Goal: Find contact information: Find contact information

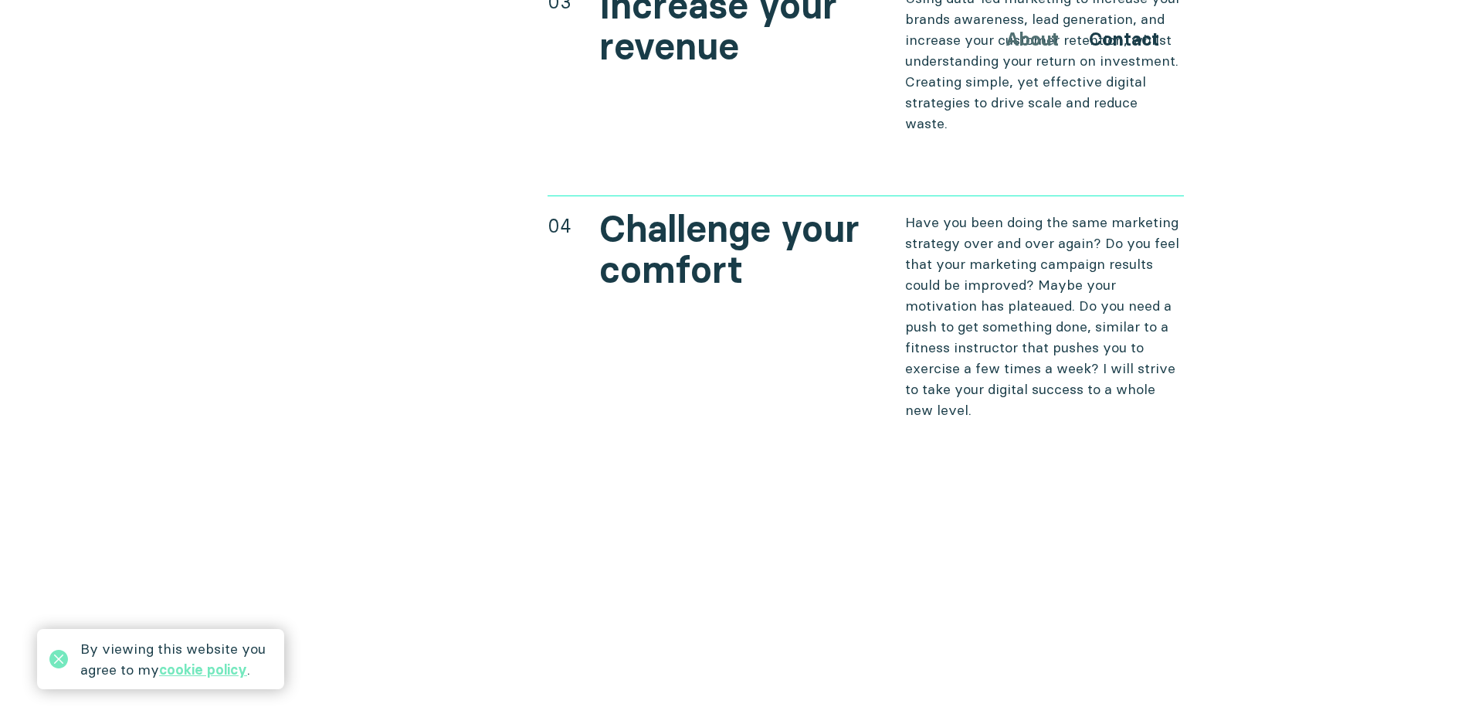
scroll to position [6327, 0]
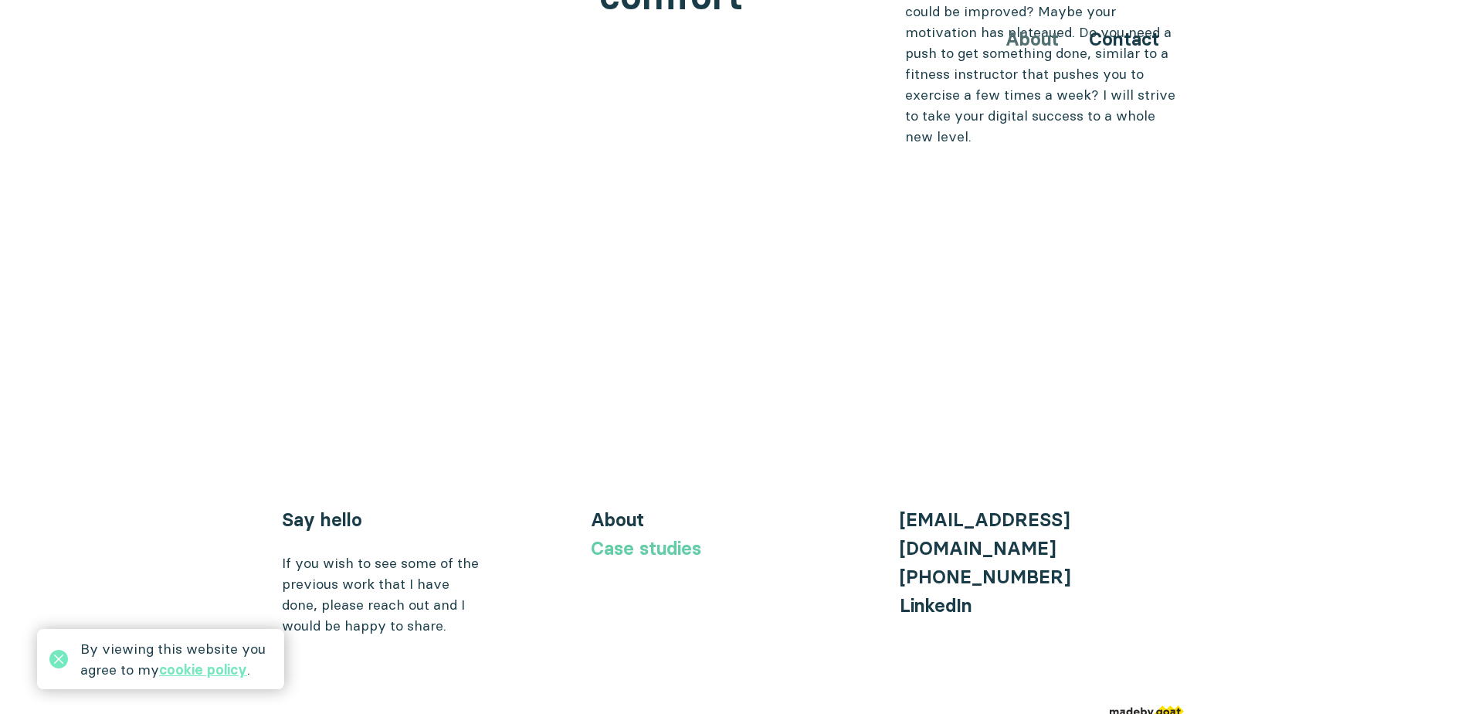
click at [659, 537] on link "Case studies" at bounding box center [646, 548] width 110 height 22
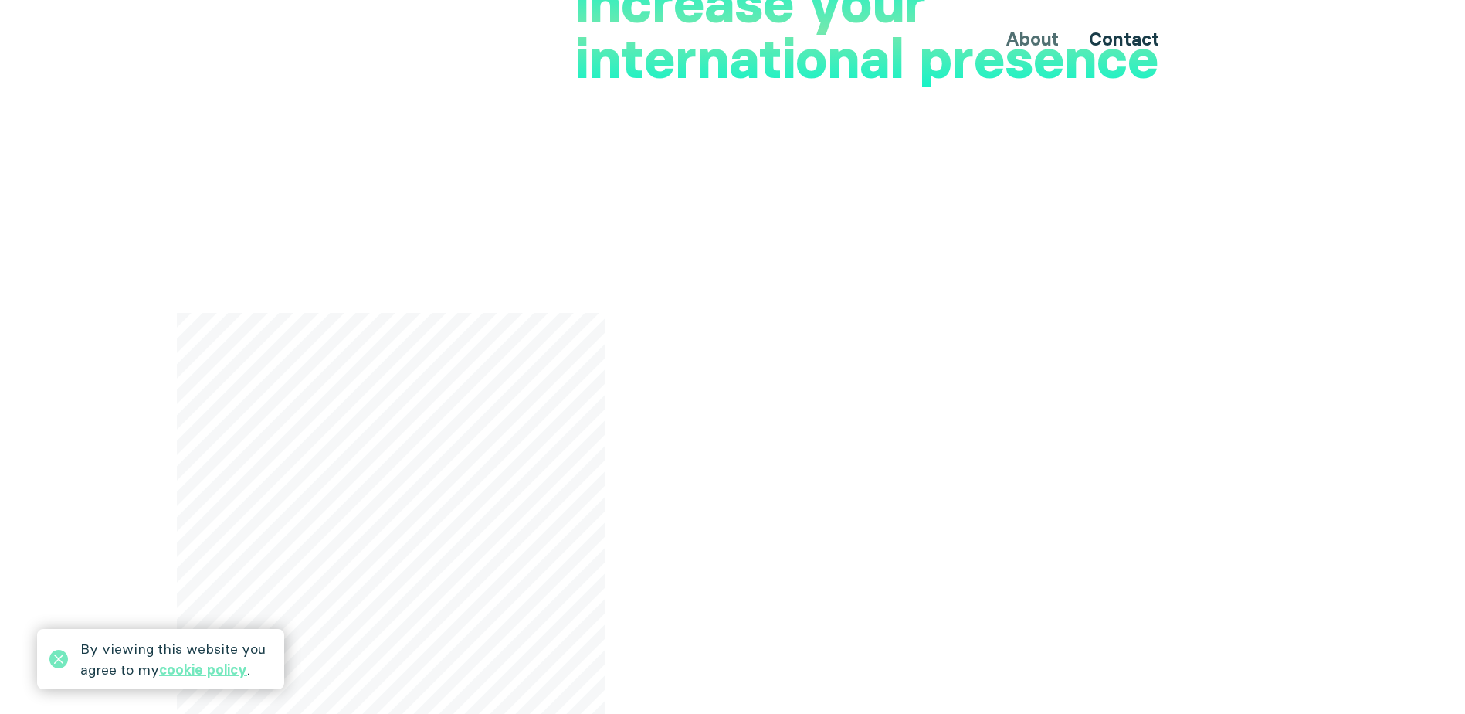
scroll to position [0, 0]
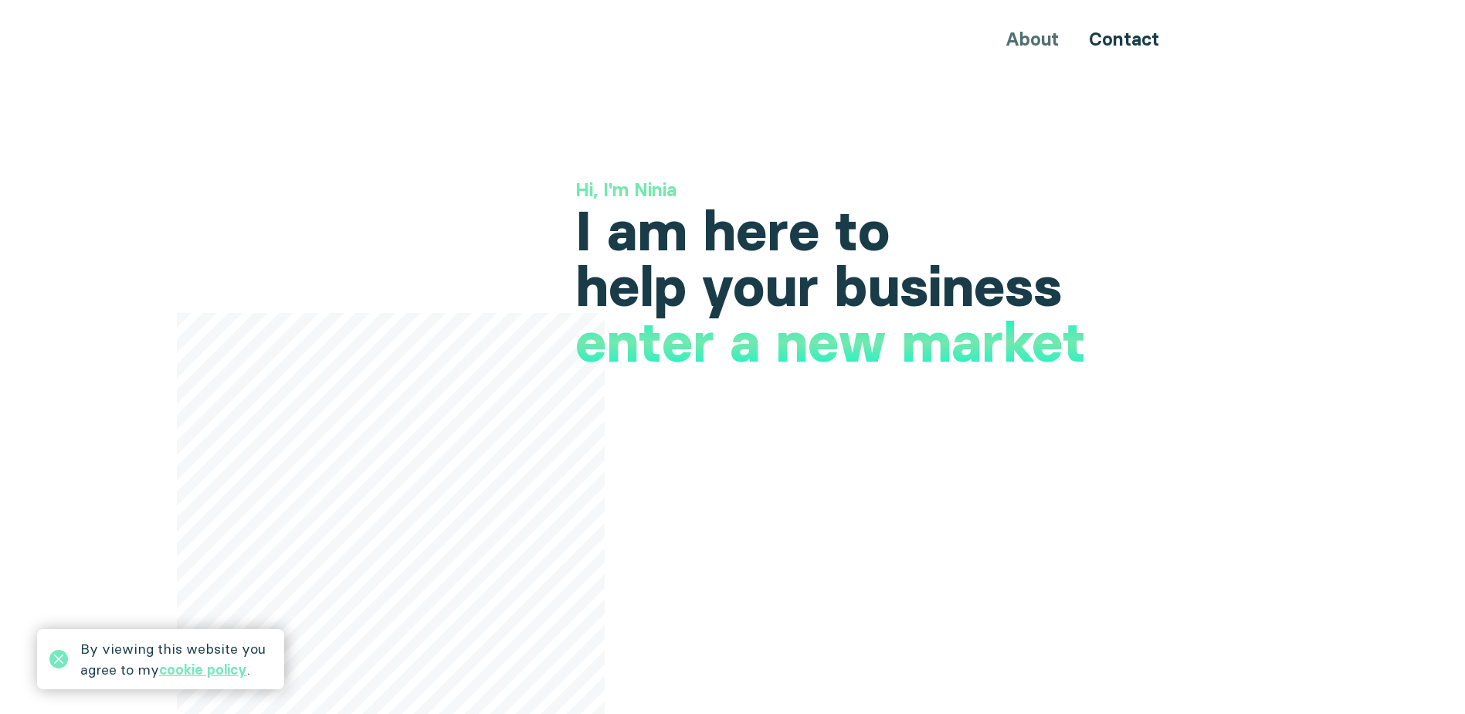
click at [1030, 36] on div "About Contact" at bounding box center [733, 39] width 927 height 29
click at [1129, 33] on link "Contact" at bounding box center [1124, 39] width 70 height 22
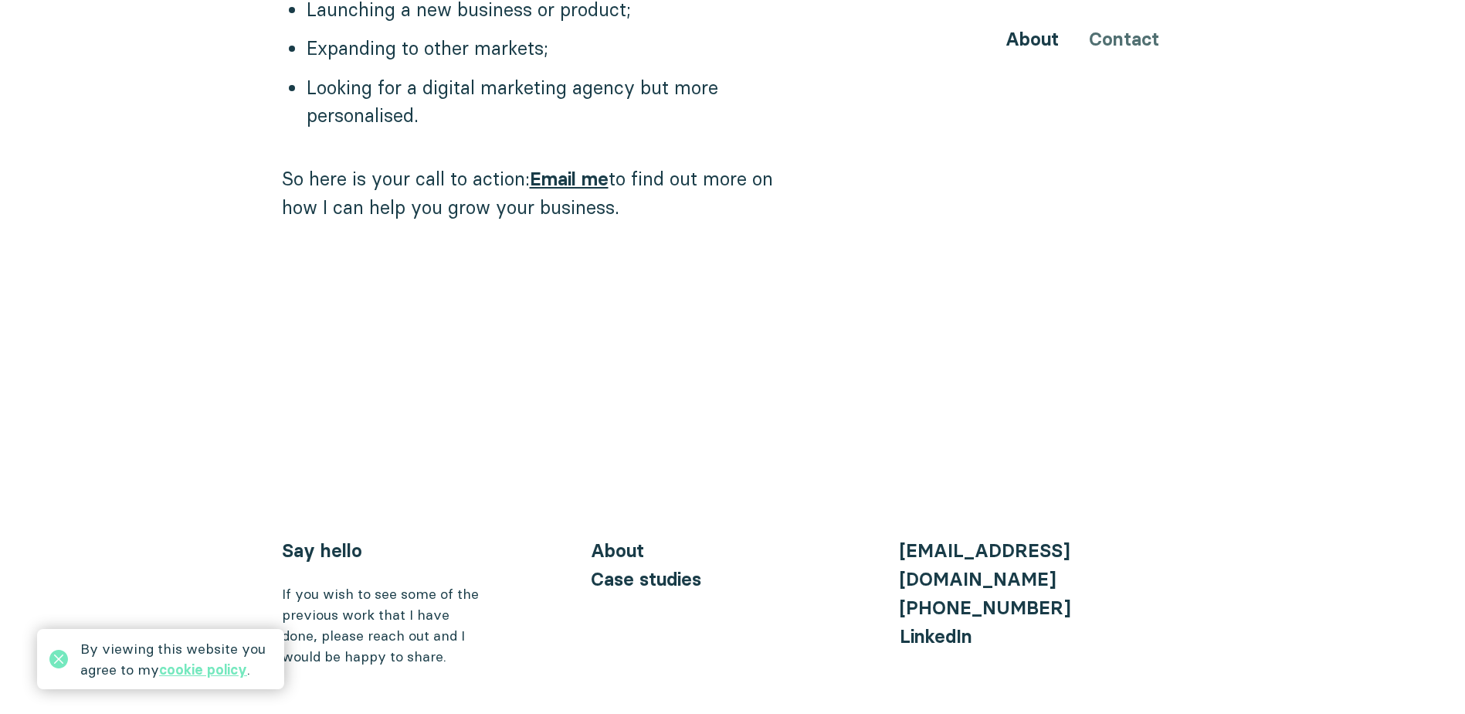
scroll to position [1582, 0]
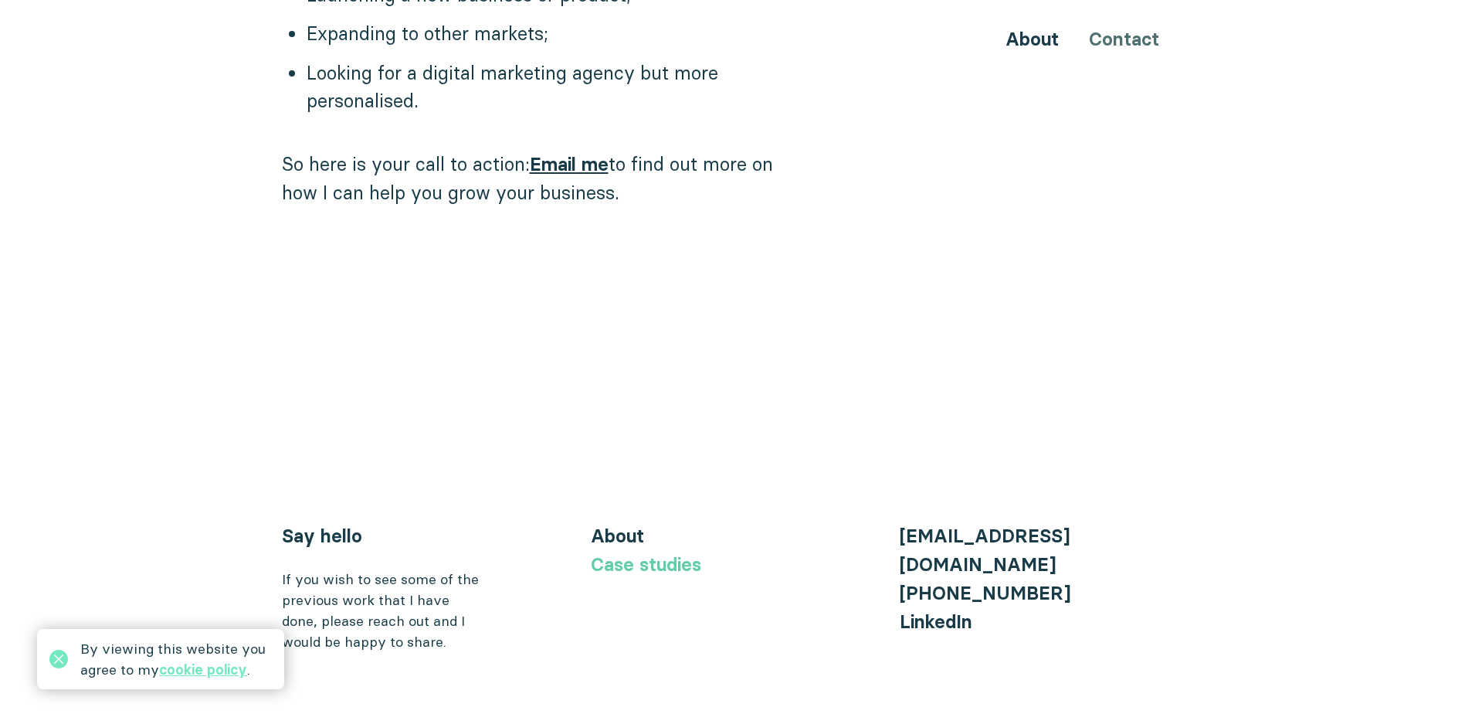
click at [656, 553] on link "Case studies" at bounding box center [646, 564] width 110 height 22
click at [668, 553] on link "Case studies" at bounding box center [646, 564] width 110 height 22
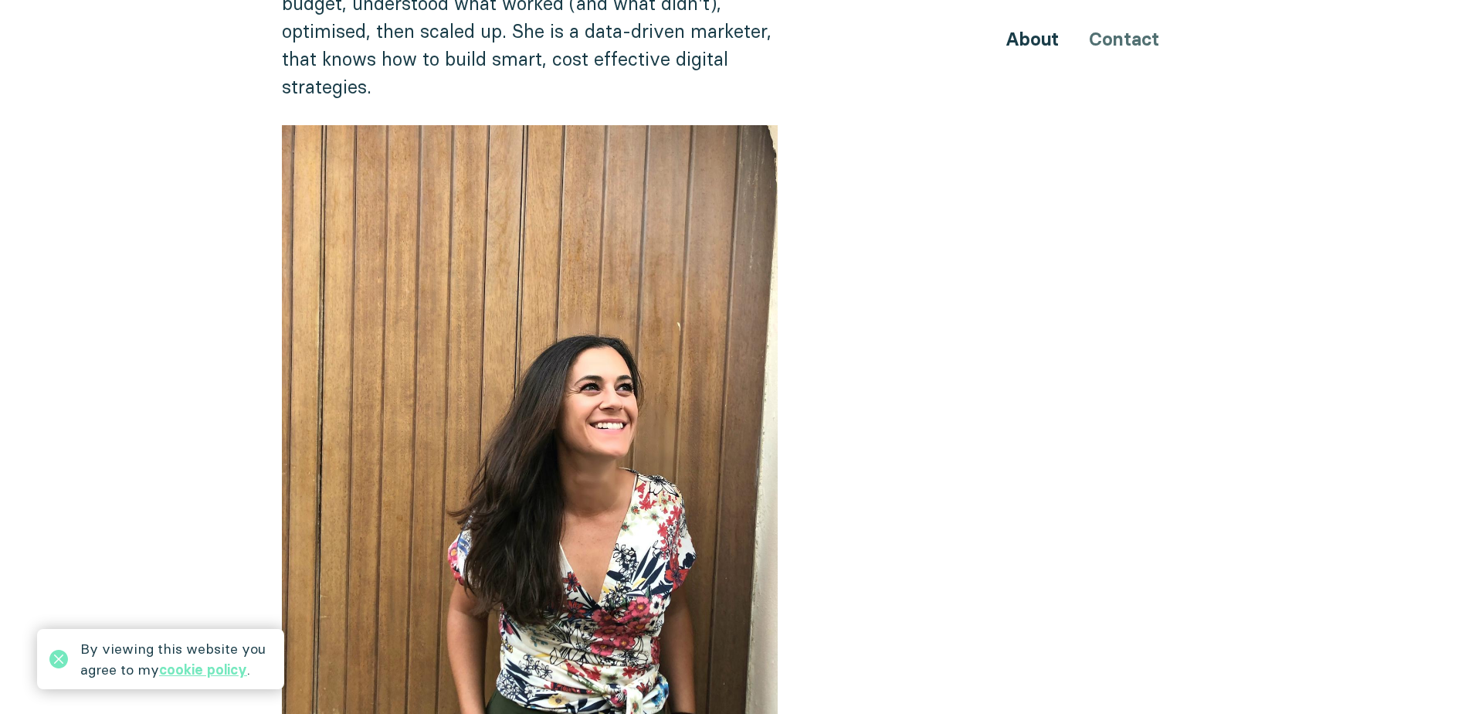
scroll to position [0, 0]
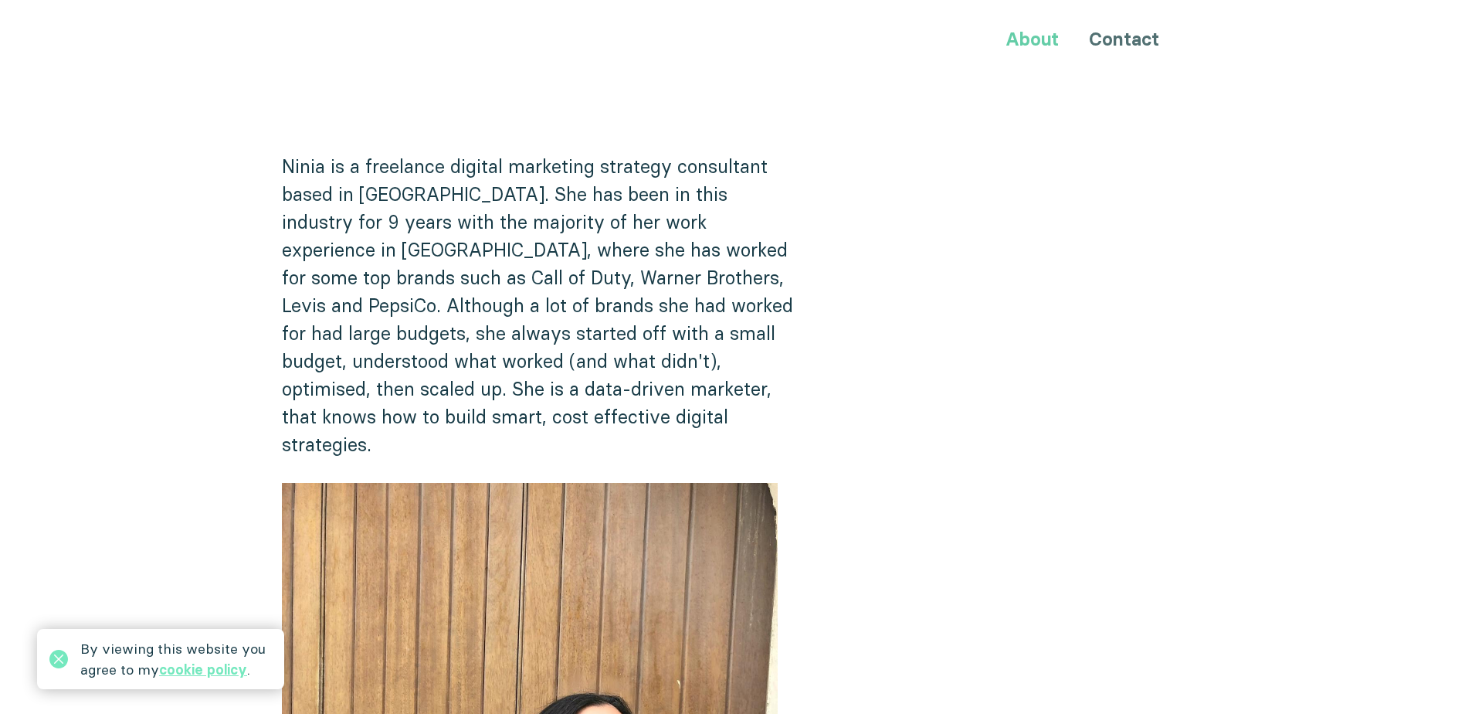
click at [1042, 39] on link "About" at bounding box center [1031, 39] width 53 height 22
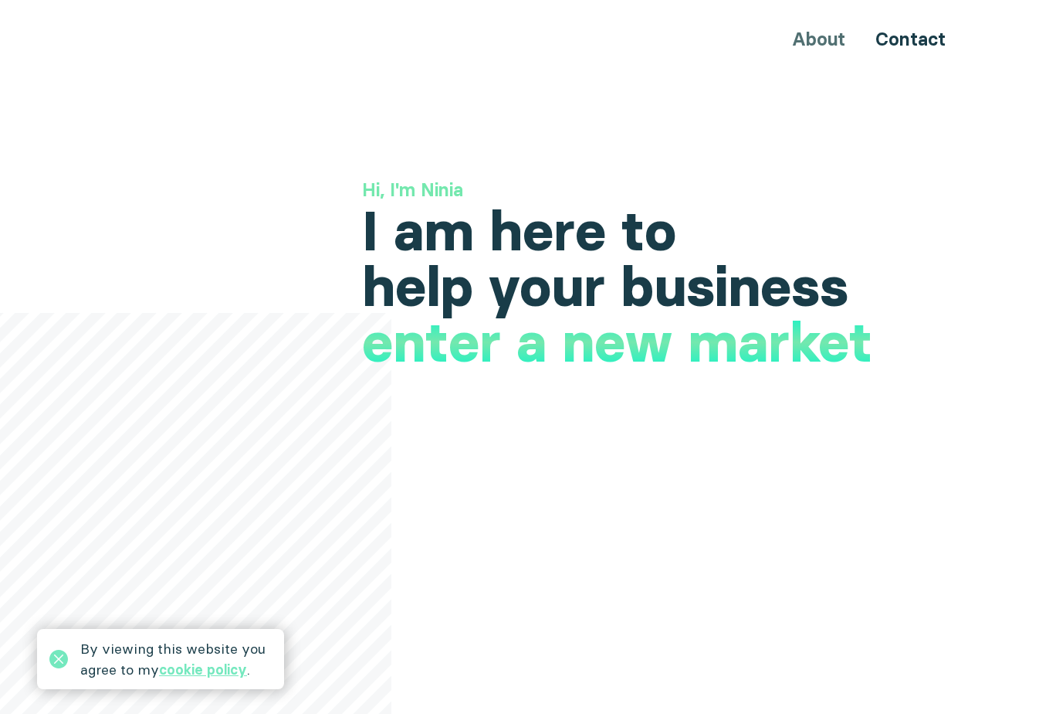
click at [686, 339] on h1 "launch a new product" at bounding box center [644, 367] width 565 height 56
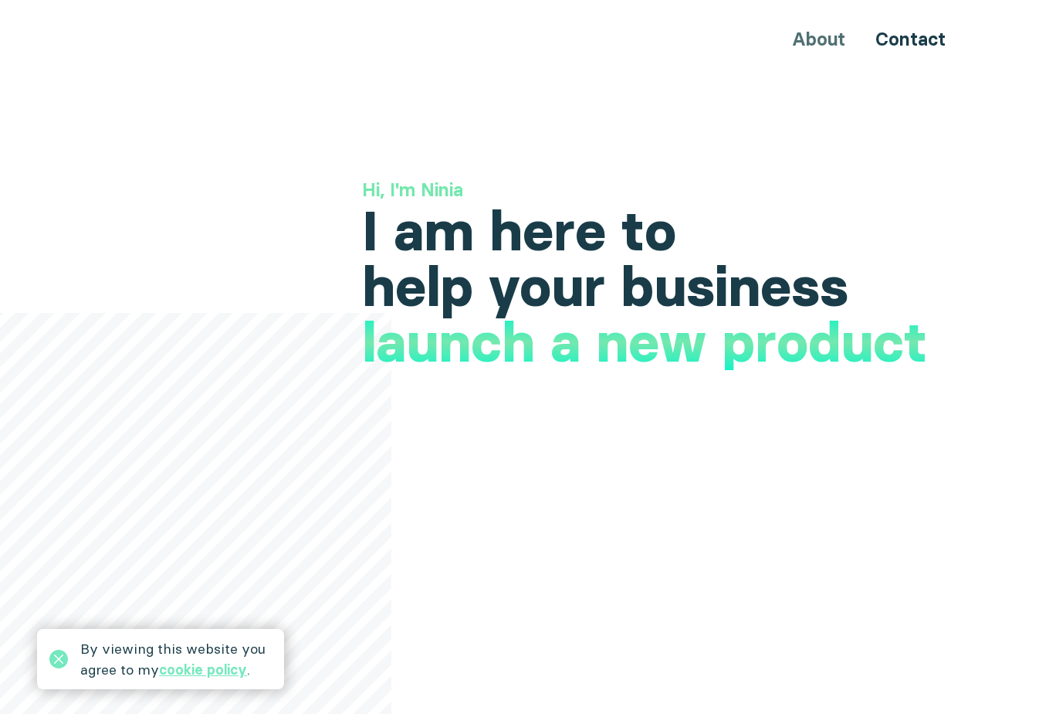
click at [746, 361] on h1 "launch a new product" at bounding box center [644, 342] width 565 height 56
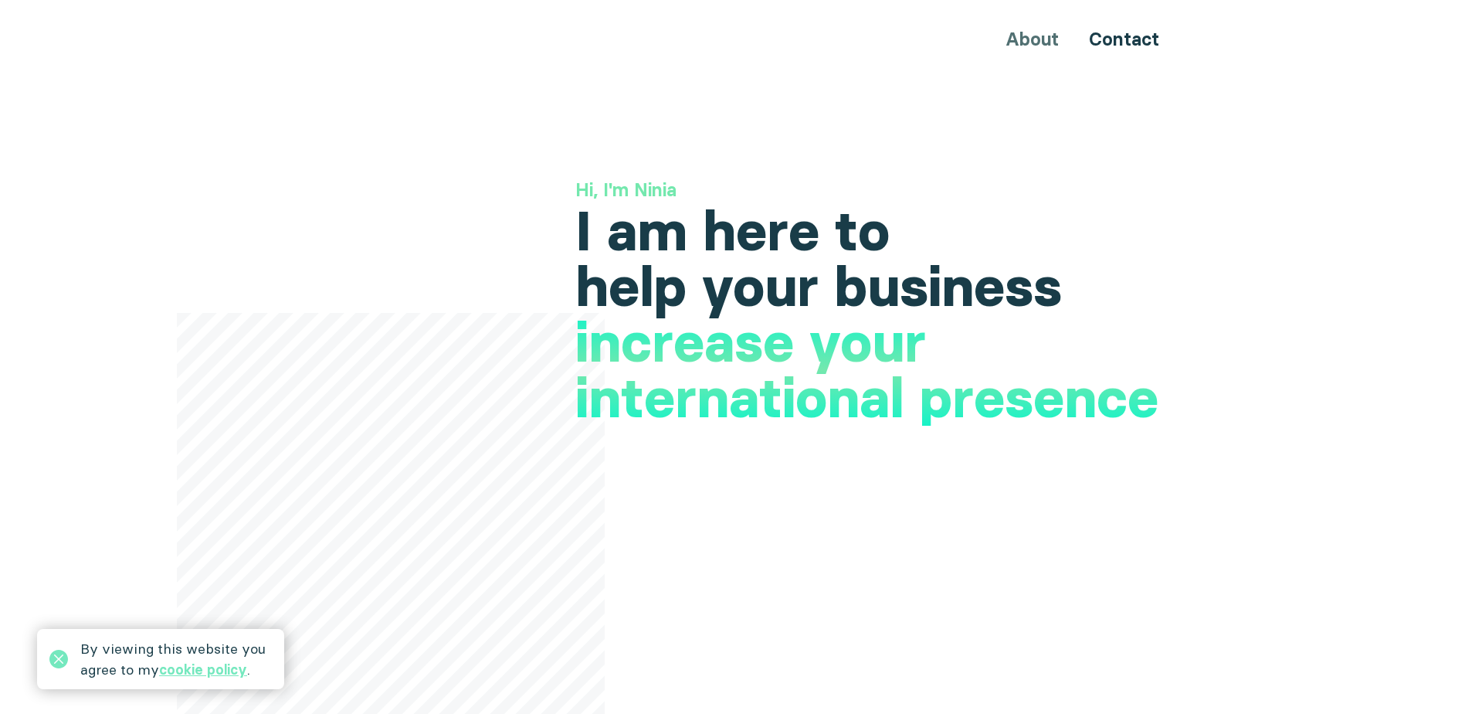
drag, startPoint x: 572, startPoint y: 209, endPoint x: 791, endPoint y: 154, distance: 225.5
